Goal: Browse casually

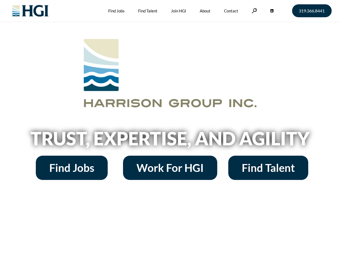
click at [170, 129] on h2 "Trust, Expertise, and Agility" at bounding box center [170, 138] width 307 height 18
click at [254, 11] on link at bounding box center [254, 10] width 5 height 5
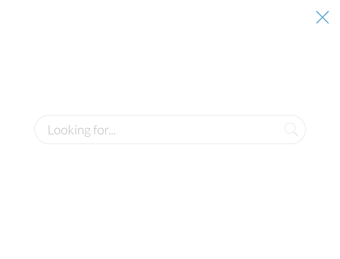
click at [170, 140] on h2 "Trust, Expertise, and Agility" at bounding box center [170, 138] width 307 height 18
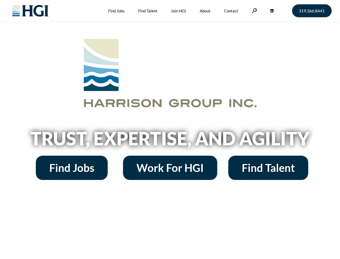
click at [170, 129] on h2 "Trust, Expertise, and Agility" at bounding box center [170, 138] width 307 height 18
click at [254, 11] on link at bounding box center [254, 10] width 5 height 5
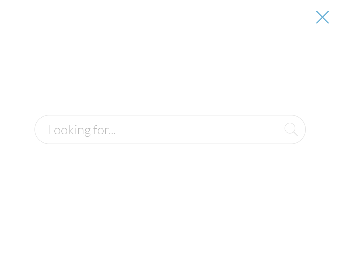
click at [170, 140] on h2 "Trust, Expertise, and Agility" at bounding box center [170, 138] width 307 height 18
